Goal: Find specific page/section: Find specific page/section

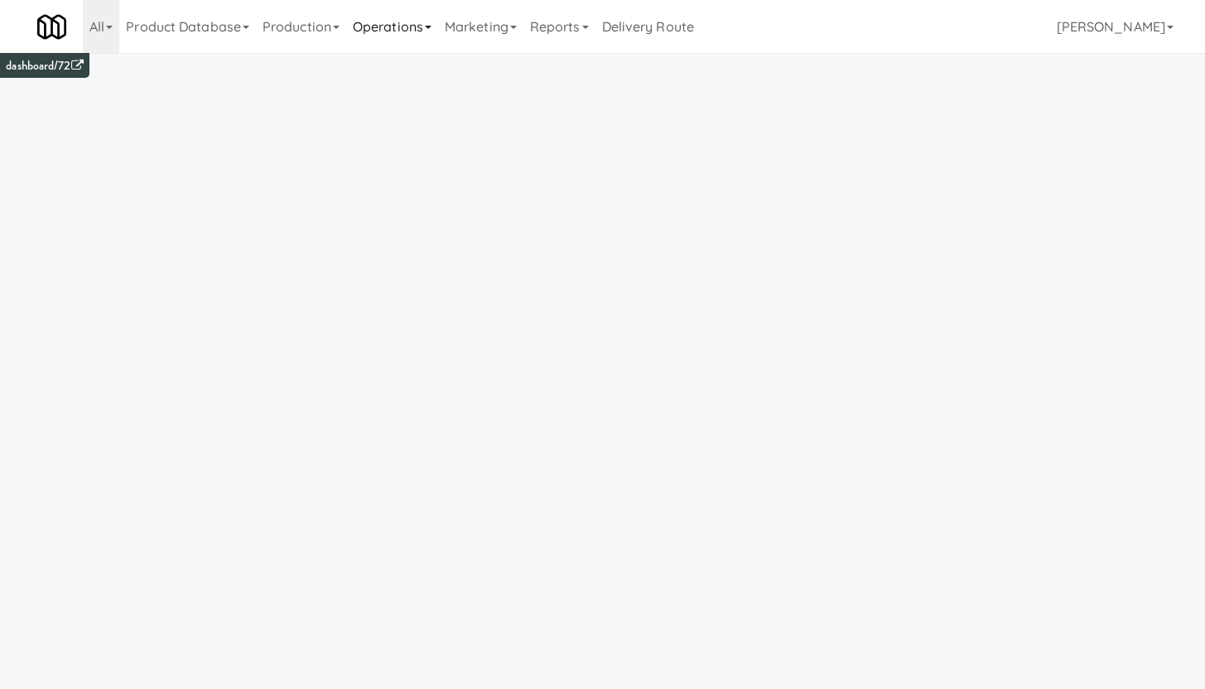
click at [407, 30] on link "Operations" at bounding box center [392, 26] width 92 height 53
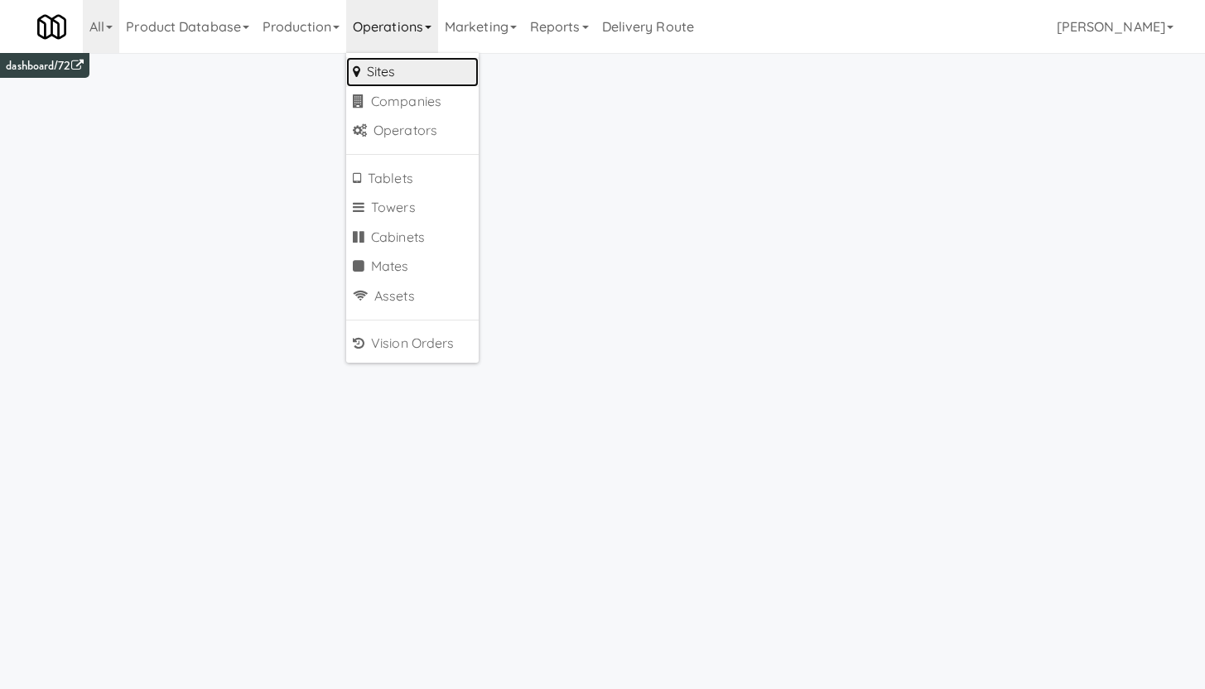
click at [386, 75] on link "Sites" at bounding box center [412, 72] width 133 height 30
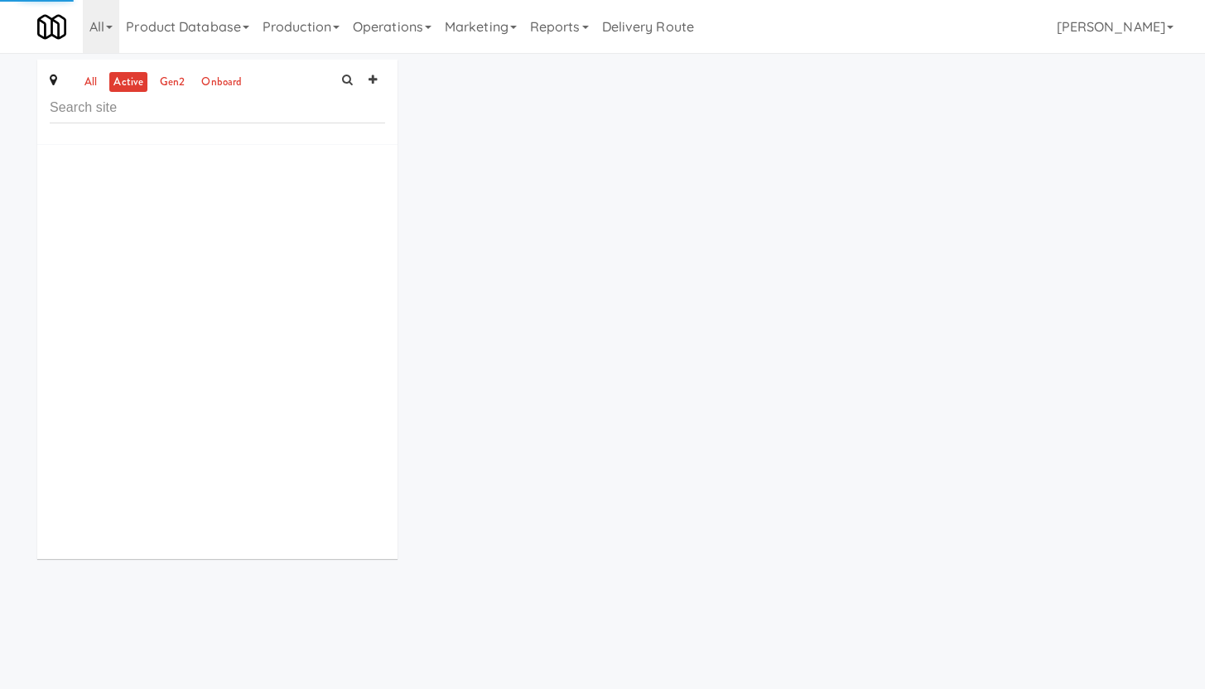
click at [155, 104] on input "text" at bounding box center [217, 108] width 335 height 31
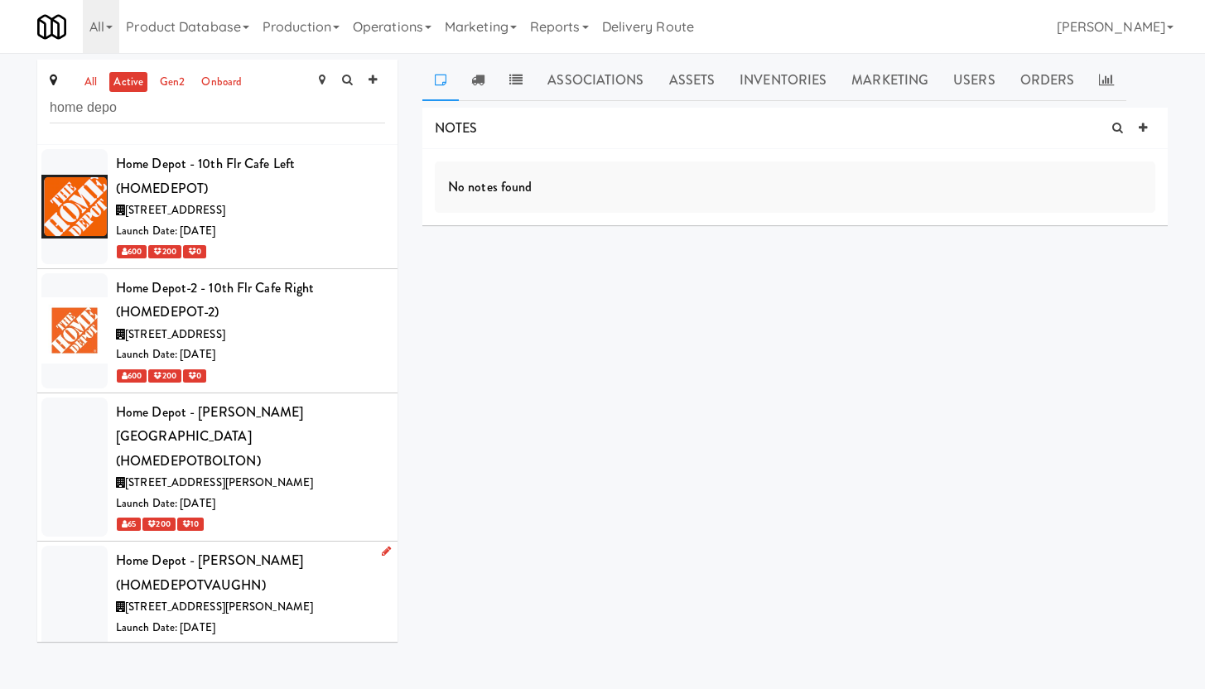
type input "home depo"
click at [310, 557] on div "Home Depot - [PERSON_NAME] (HOMEDEPOTVAUGHN)" at bounding box center [250, 572] width 269 height 49
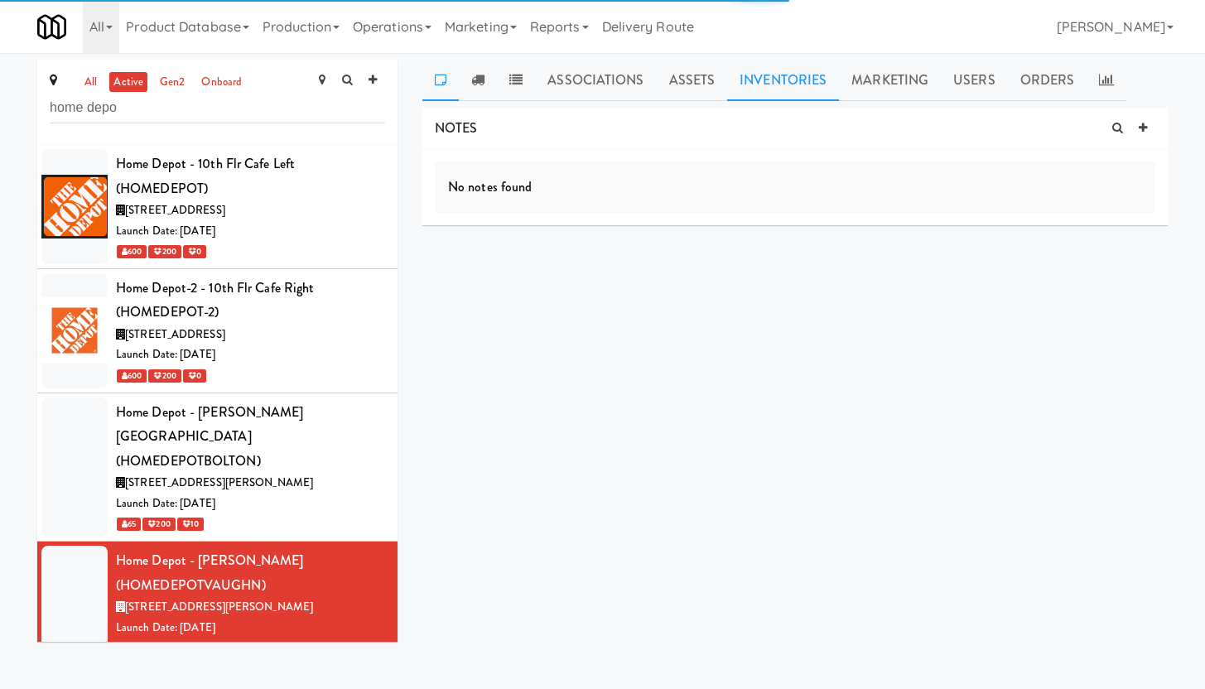
click at [774, 83] on link "Inventories" at bounding box center [783, 80] width 112 height 41
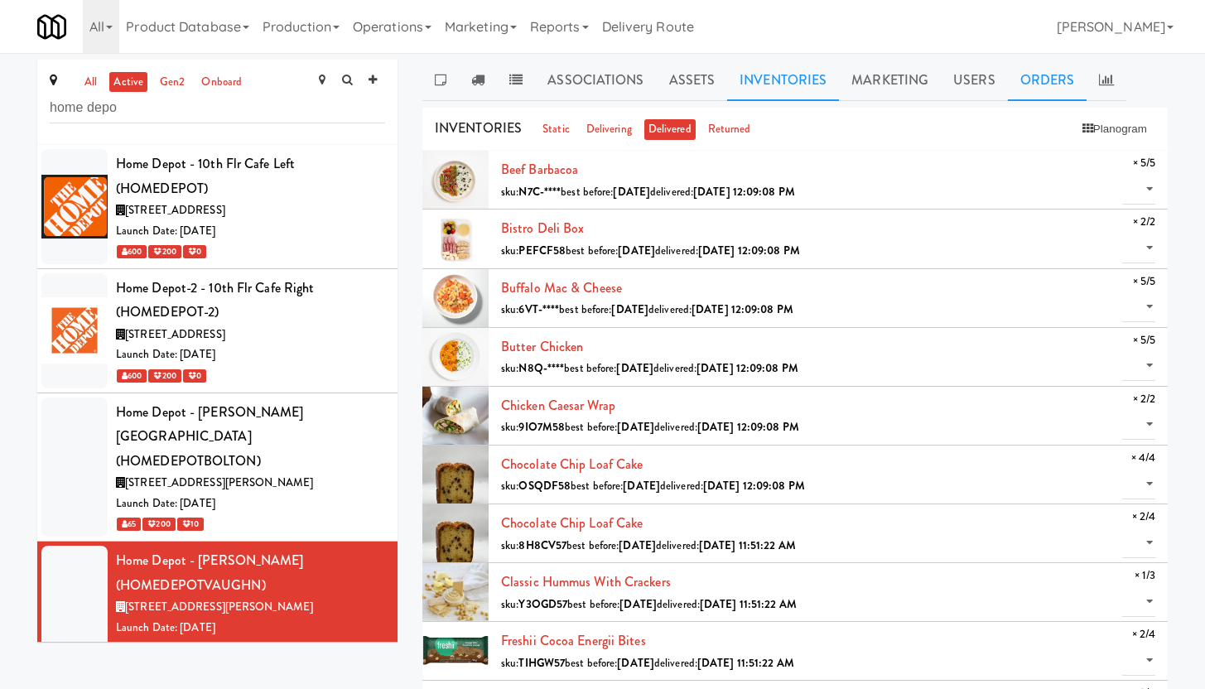
click at [1035, 70] on link "Orders" at bounding box center [1048, 80] width 80 height 41
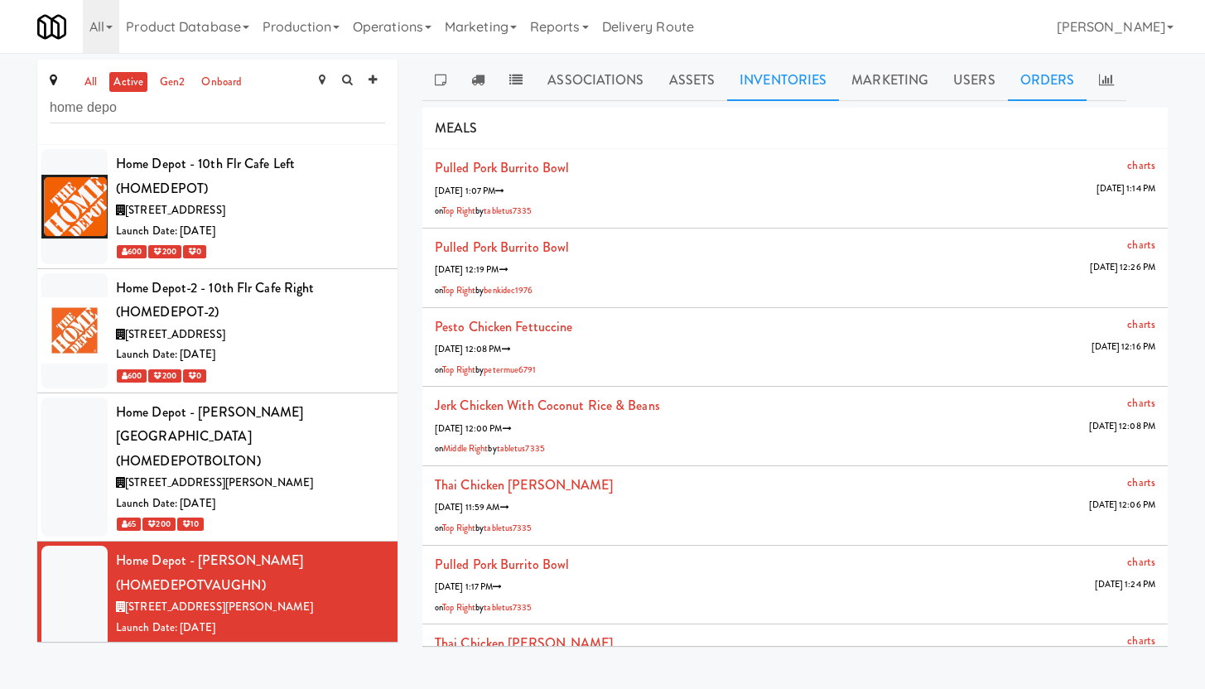
click at [803, 80] on link "Inventories" at bounding box center [783, 80] width 112 height 41
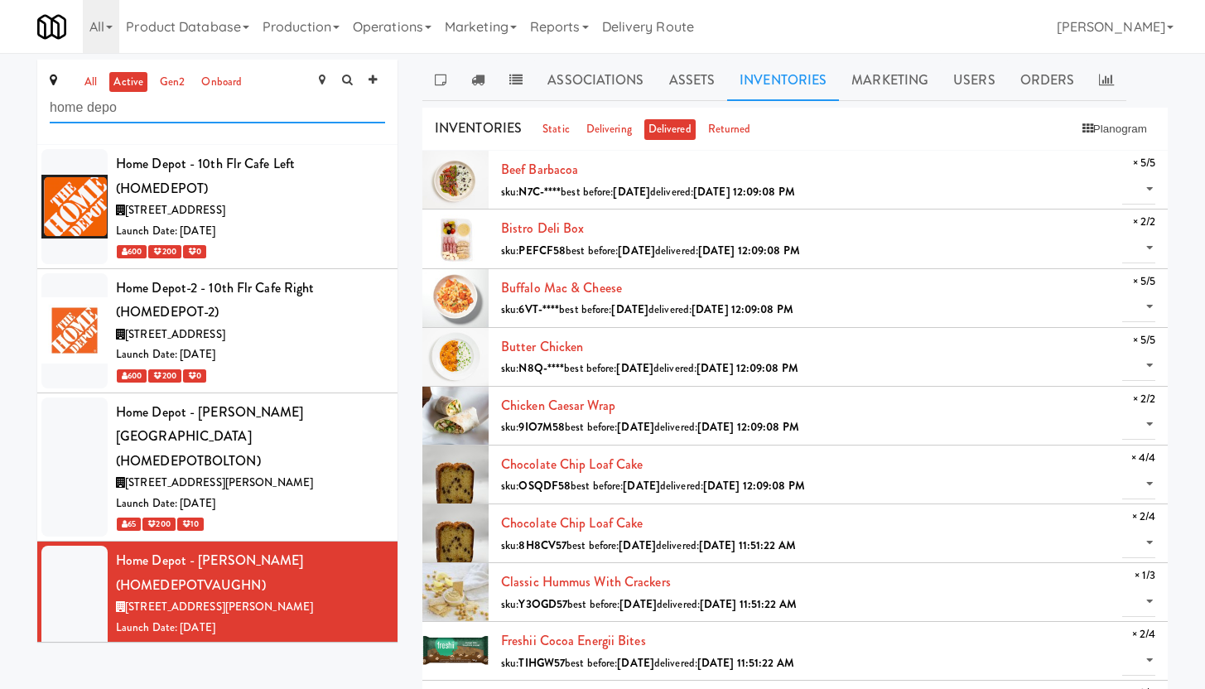
click at [307, 111] on input "home depo" at bounding box center [217, 108] width 335 height 31
click at [1027, 75] on link "Orders" at bounding box center [1048, 80] width 80 height 41
